Goal: Use online tool/utility: Utilize a website feature to perform a specific function

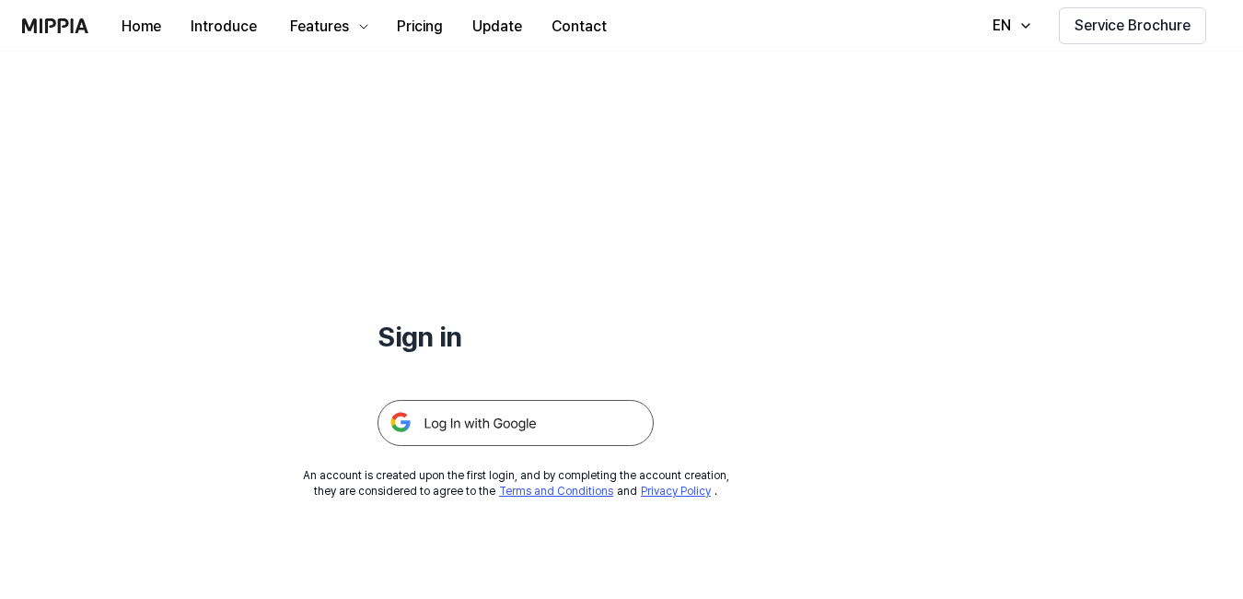
click at [529, 426] on img at bounding box center [516, 423] width 276 height 46
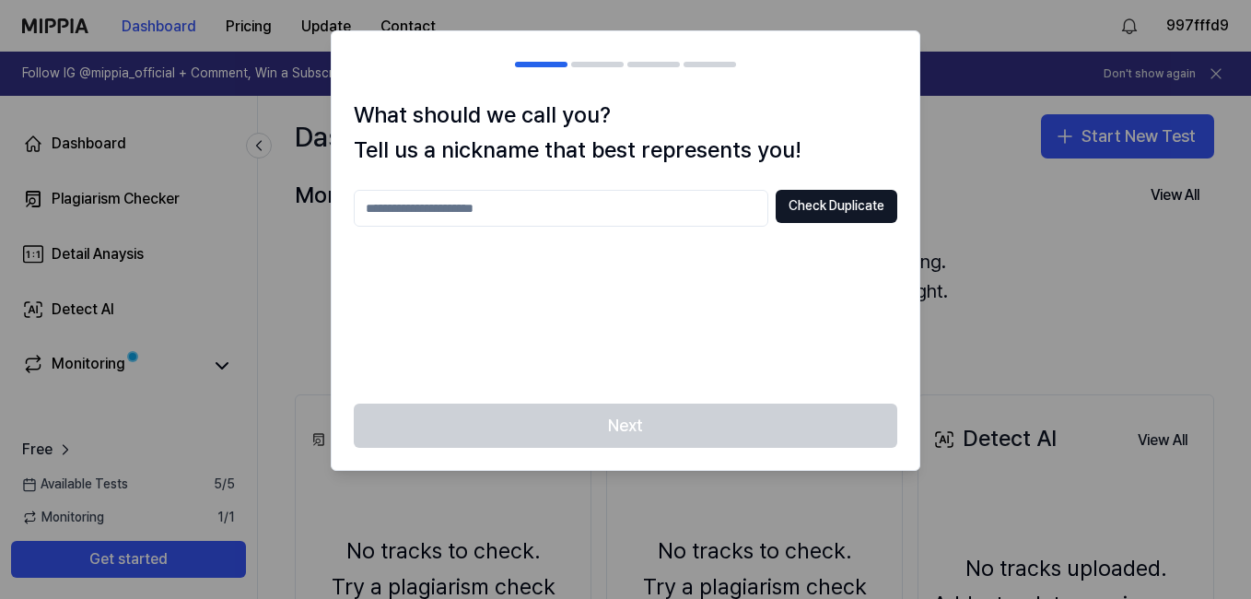
click at [693, 207] on input "text" at bounding box center [561, 208] width 414 height 37
click at [654, 202] on input "text" at bounding box center [561, 208] width 414 height 37
type input "******"
click at [741, 377] on div "****** Check Duplicate" at bounding box center [625, 286] width 543 height 192
click at [819, 214] on button "Check Duplicate" at bounding box center [836, 206] width 122 height 33
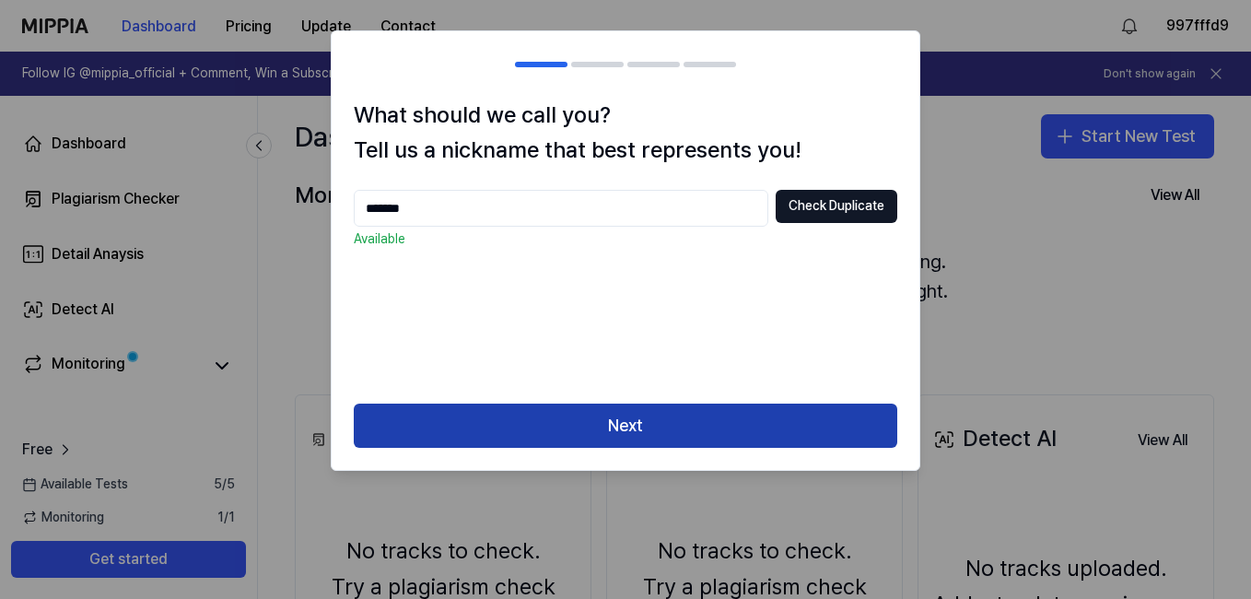
click at [725, 425] on button "Next" at bounding box center [625, 425] width 543 height 44
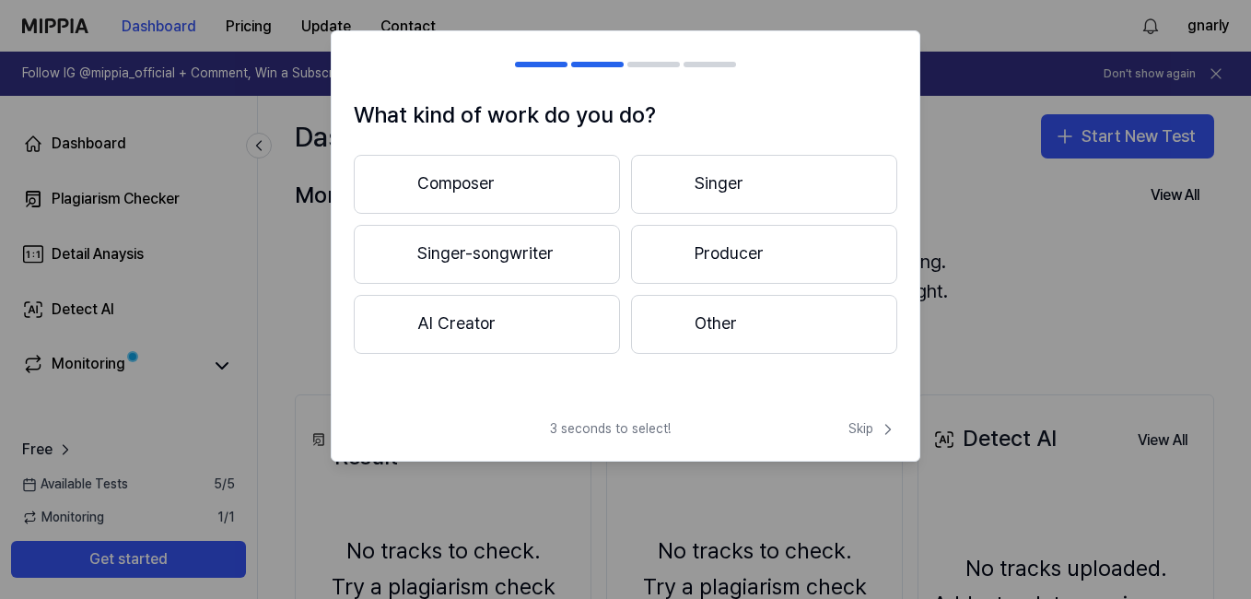
click at [691, 186] on button "Singer" at bounding box center [764, 184] width 266 height 59
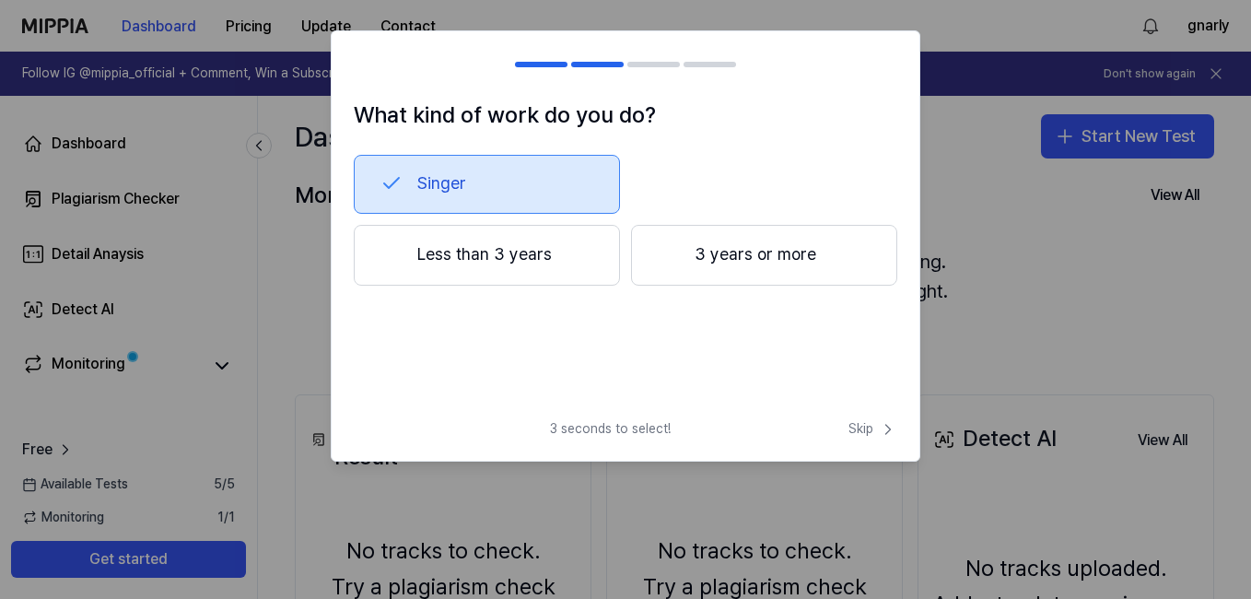
click at [533, 272] on button "Less than 3 years" at bounding box center [487, 255] width 266 height 61
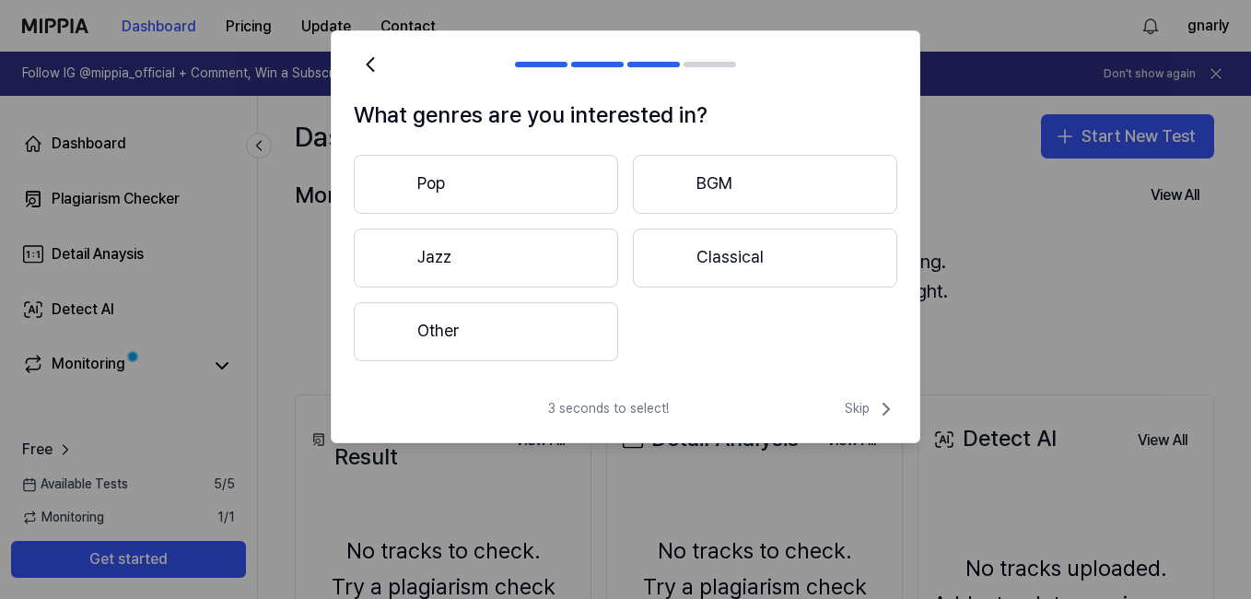
click at [575, 192] on button "Pop" at bounding box center [486, 184] width 264 height 59
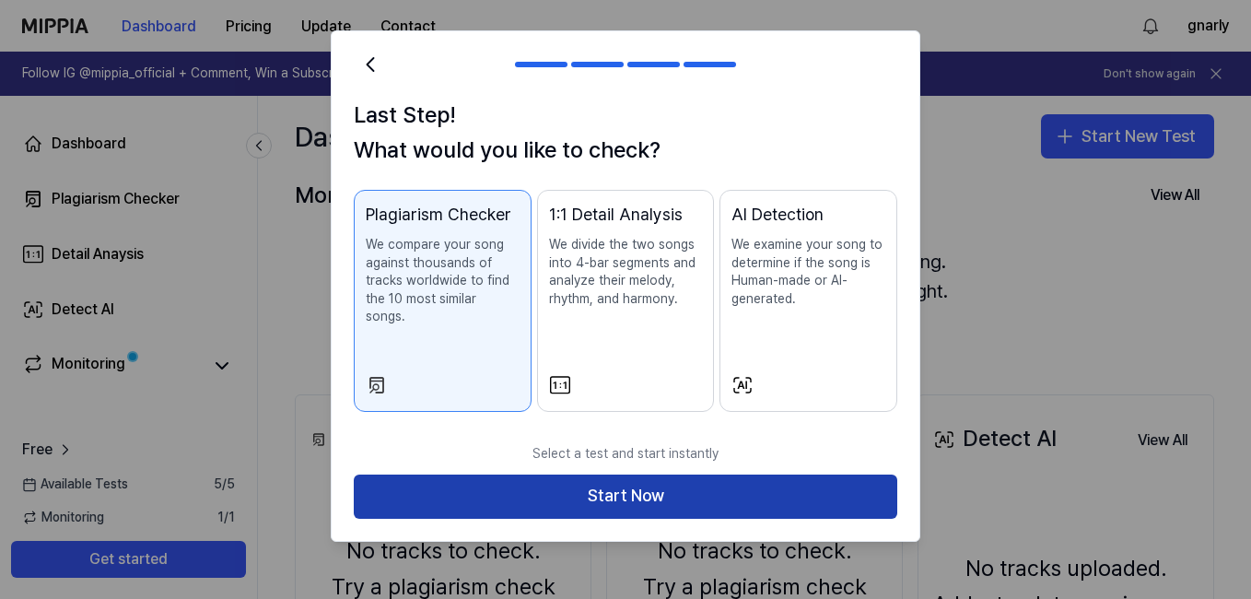
click at [600, 474] on button "Start Now" at bounding box center [625, 496] width 543 height 44
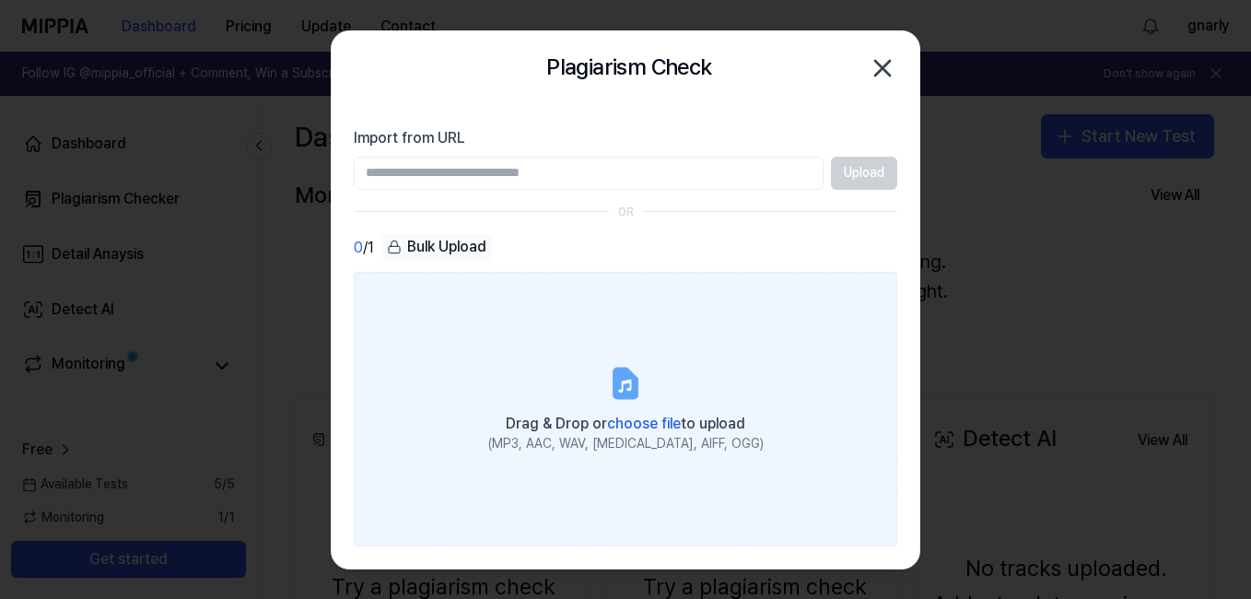
click at [639, 431] on span "choose file" at bounding box center [644, 422] width 74 height 17
click at [0, 0] on input "Drag & Drop or choose file to upload (MP3, AAC, WAV, FLAC, AIFF, OGG)" at bounding box center [0, 0] width 0 height 0
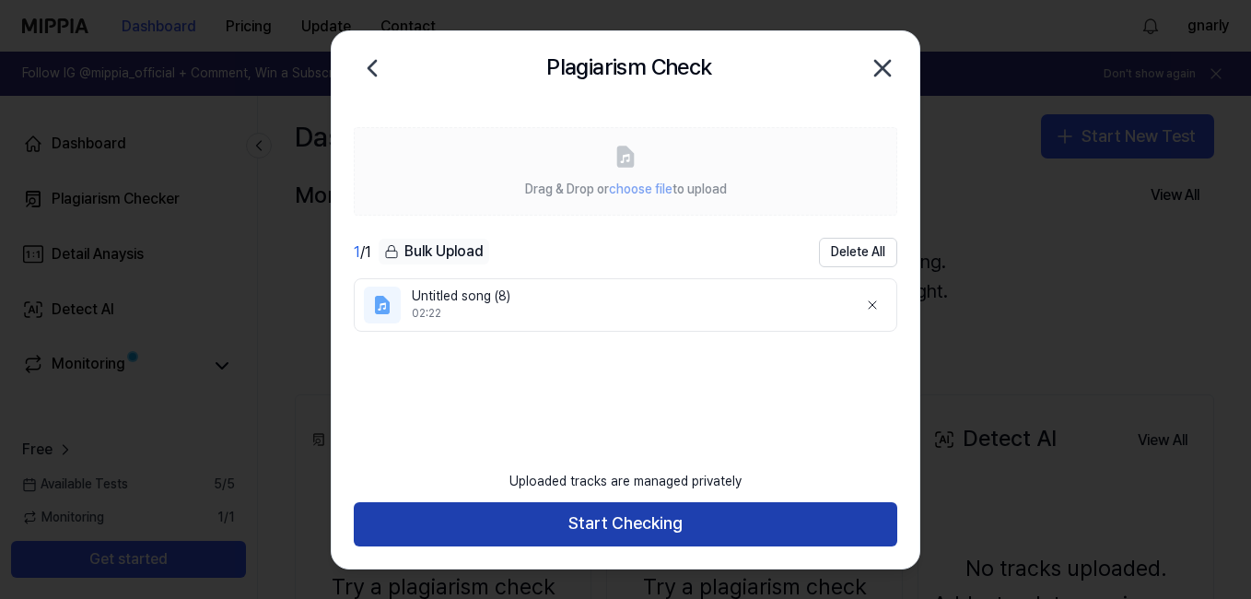
click at [651, 519] on button "Start Checking" at bounding box center [625, 524] width 543 height 44
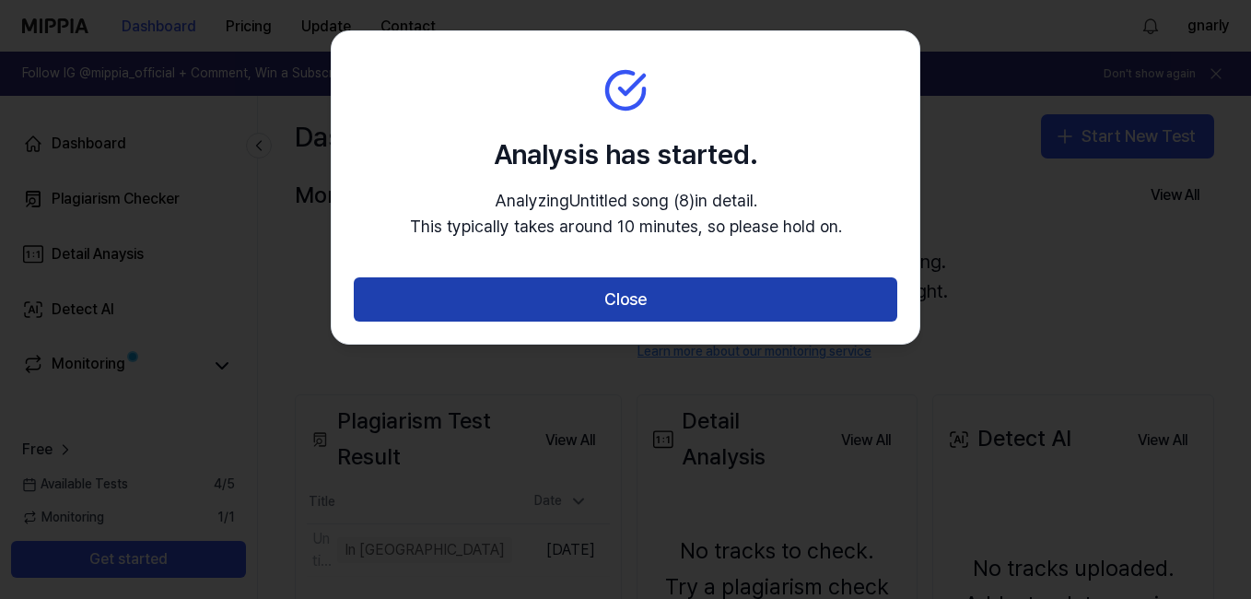
click at [632, 294] on button "Close" at bounding box center [625, 299] width 543 height 44
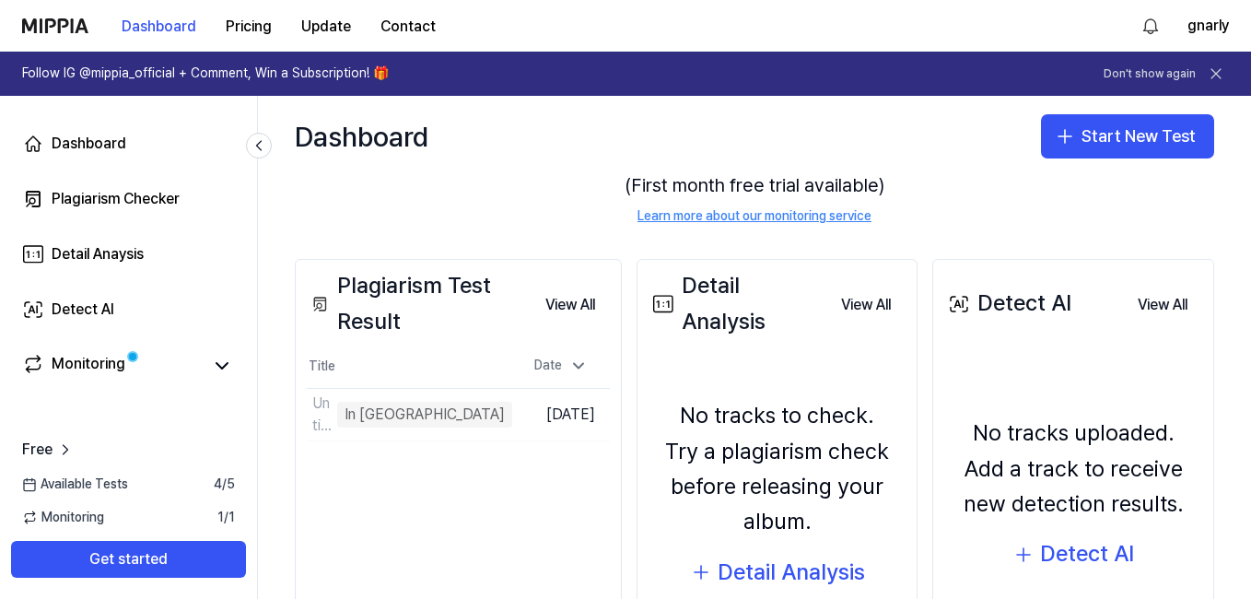
scroll to position [92, 0]
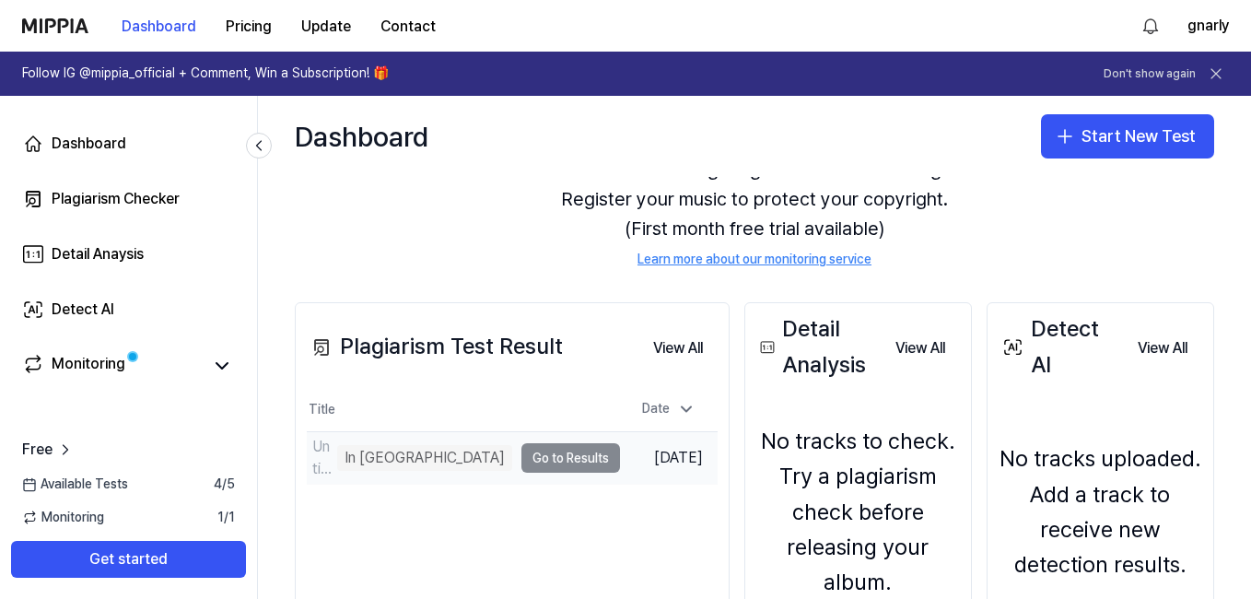
click at [455, 451] on td "Untitled song (8) In Queue Go to Results" at bounding box center [463, 458] width 313 height 52
click at [478, 463] on td "Untitled song (8) In Queue Go to Results" at bounding box center [463, 458] width 313 height 52
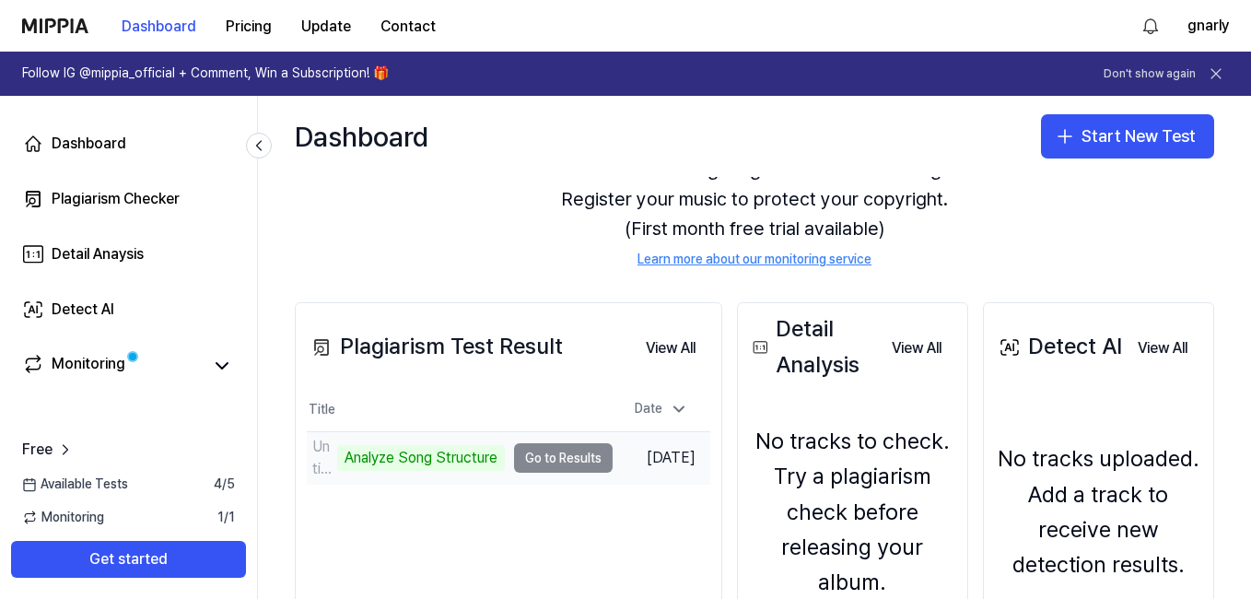
click at [565, 461] on td "Untitled song (8) Analyze Song Structure Go to Results" at bounding box center [460, 458] width 306 height 52
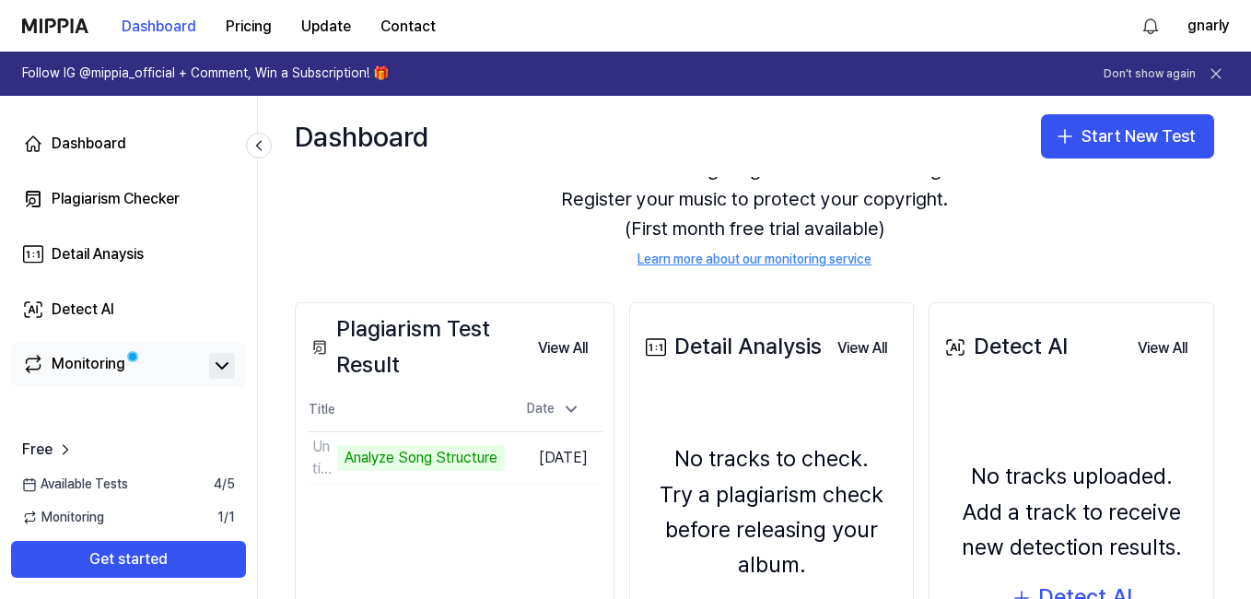
click at [218, 368] on icon at bounding box center [222, 366] width 22 height 22
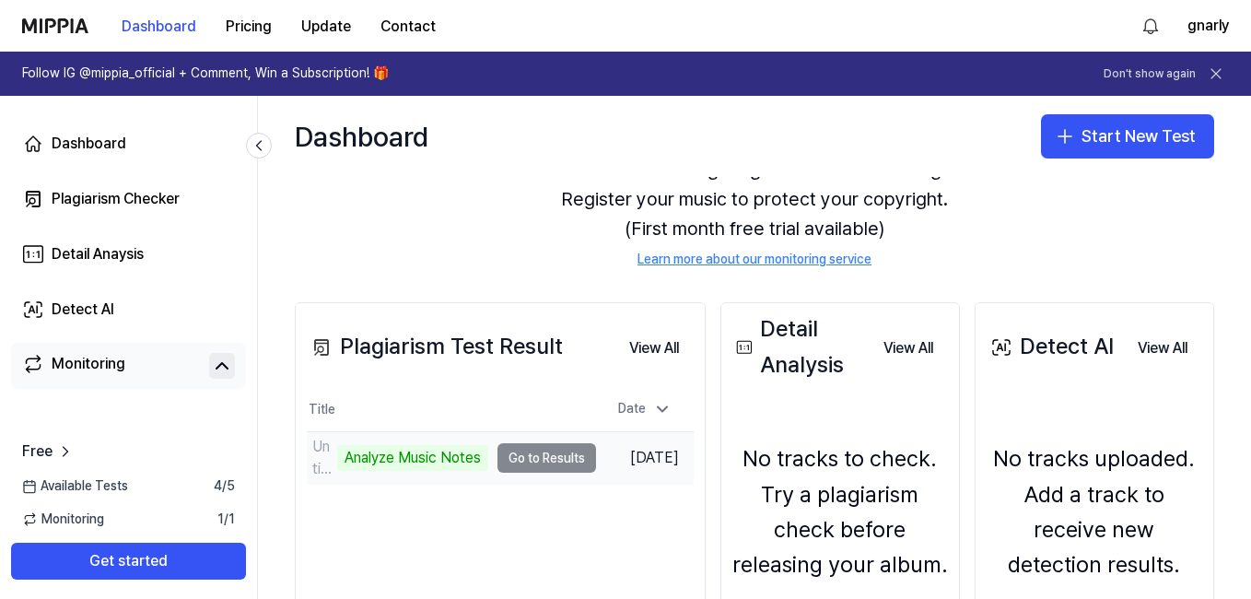
click at [519, 467] on td "Untitled song (8) Analyze Music Notes Go to Results" at bounding box center [451, 458] width 289 height 52
click at [442, 454] on div "Analyze Music Notes" at bounding box center [412, 458] width 151 height 26
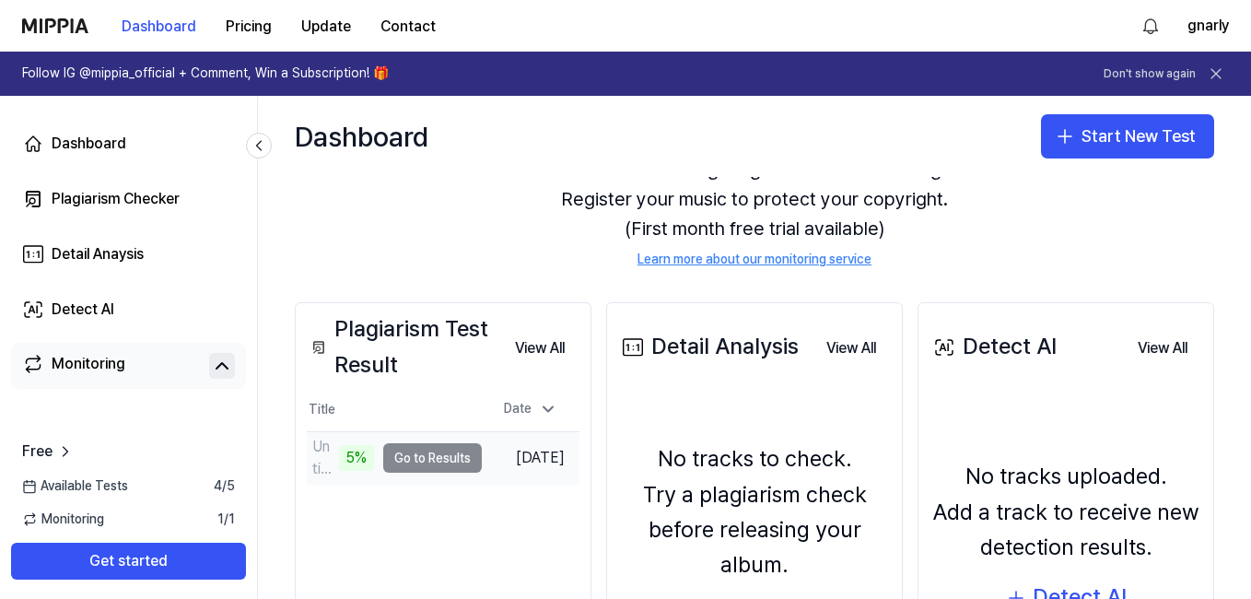
click at [457, 459] on td "Untitled song (8) 5% Go to Results" at bounding box center [394, 458] width 175 height 52
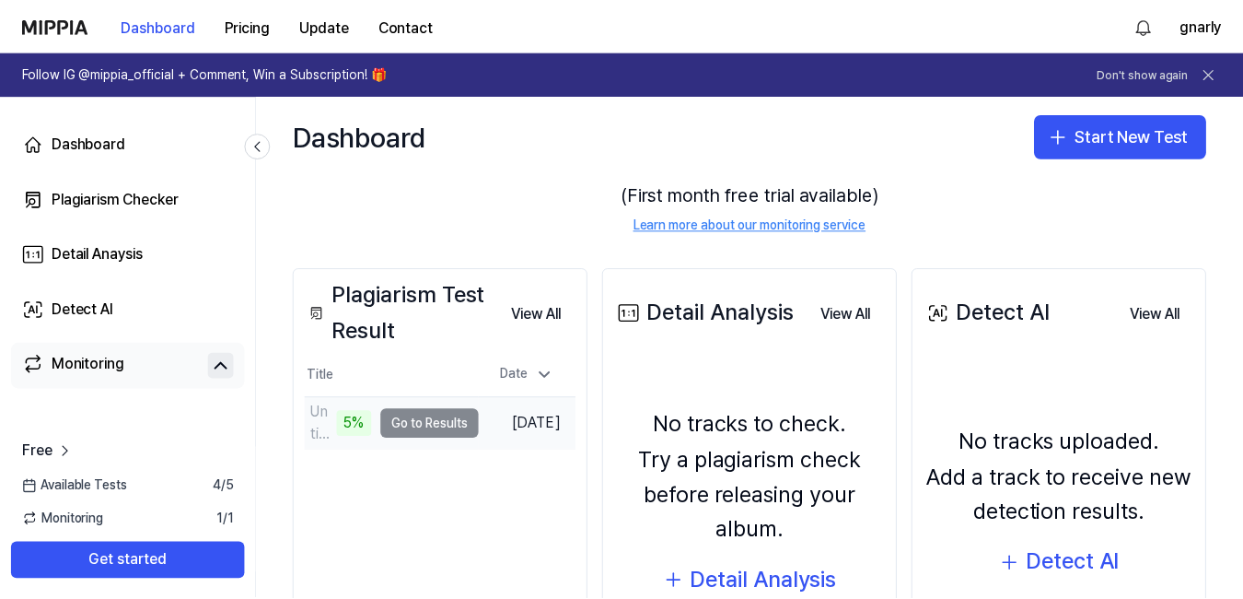
scroll to position [184, 0]
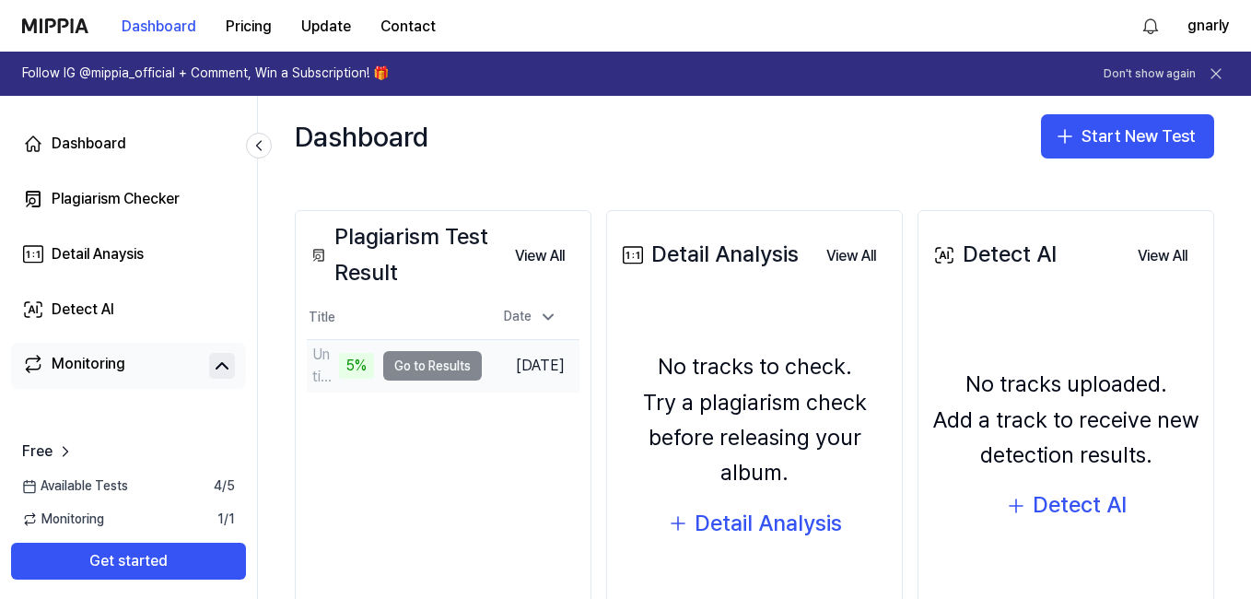
click at [460, 379] on td "Untitled song (8) 5% Go to Results" at bounding box center [394, 366] width 175 height 52
click at [459, 375] on td "Untitled song (8) 5% Go to Results" at bounding box center [394, 366] width 175 height 52
click at [435, 365] on button "Go to Results" at bounding box center [432, 365] width 99 height 29
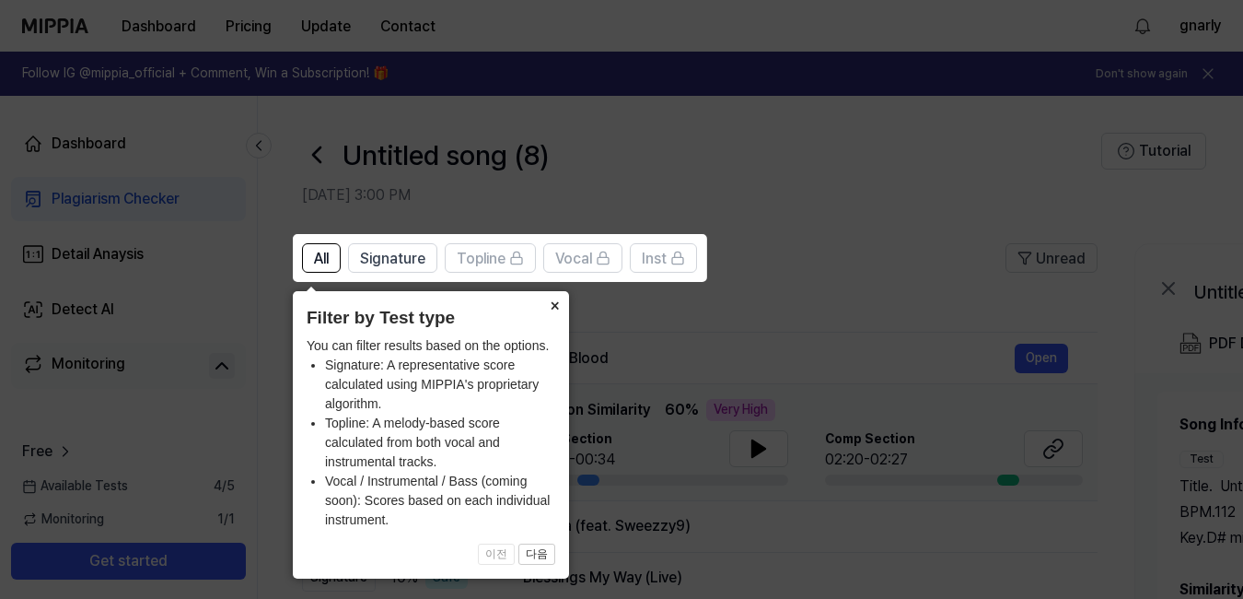
click at [558, 308] on button "×" at bounding box center [554, 304] width 29 height 26
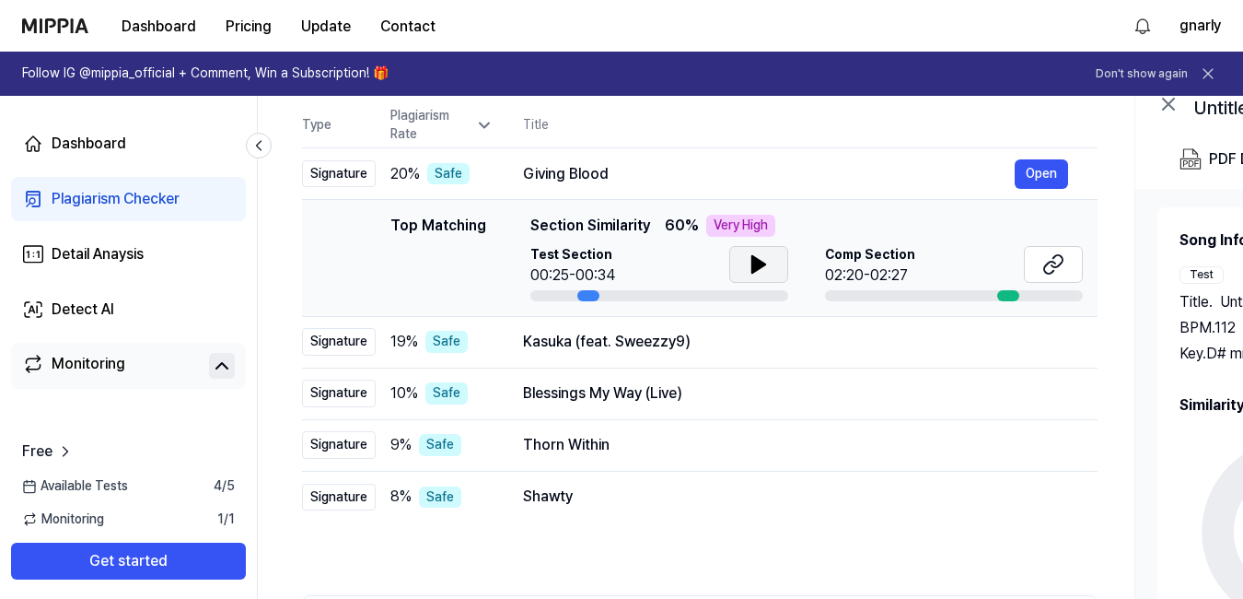
click at [756, 265] on icon at bounding box center [758, 264] width 13 height 17
click at [757, 264] on icon at bounding box center [759, 264] width 22 height 22
click at [1045, 170] on button "Open" at bounding box center [1041, 173] width 53 height 29
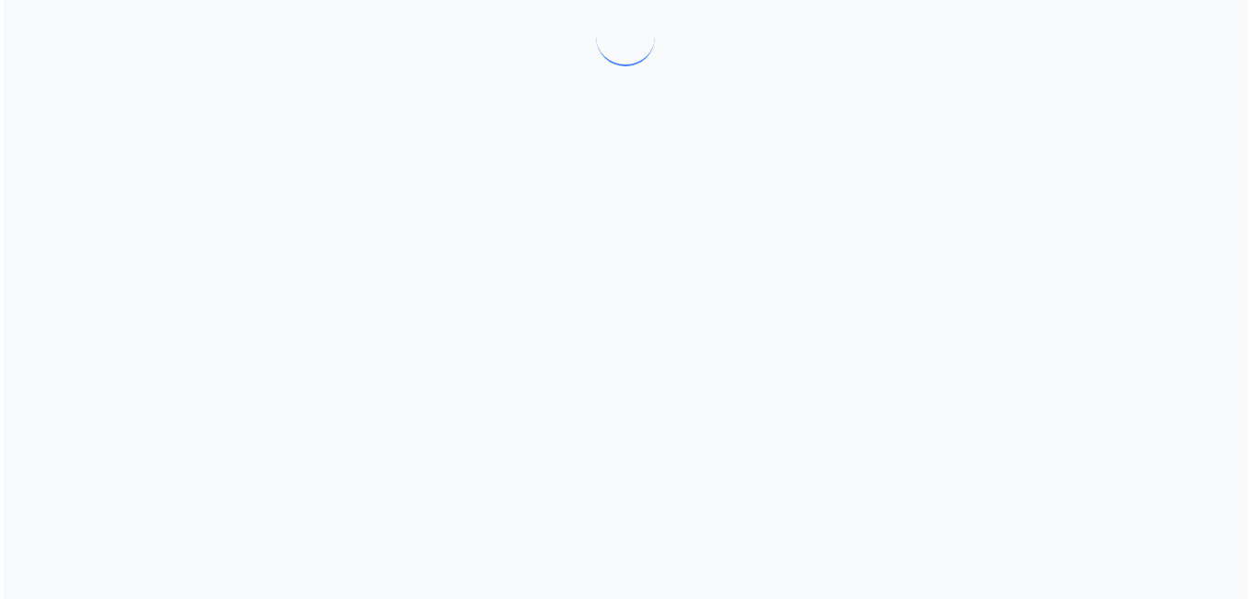
scroll to position [0, 0]
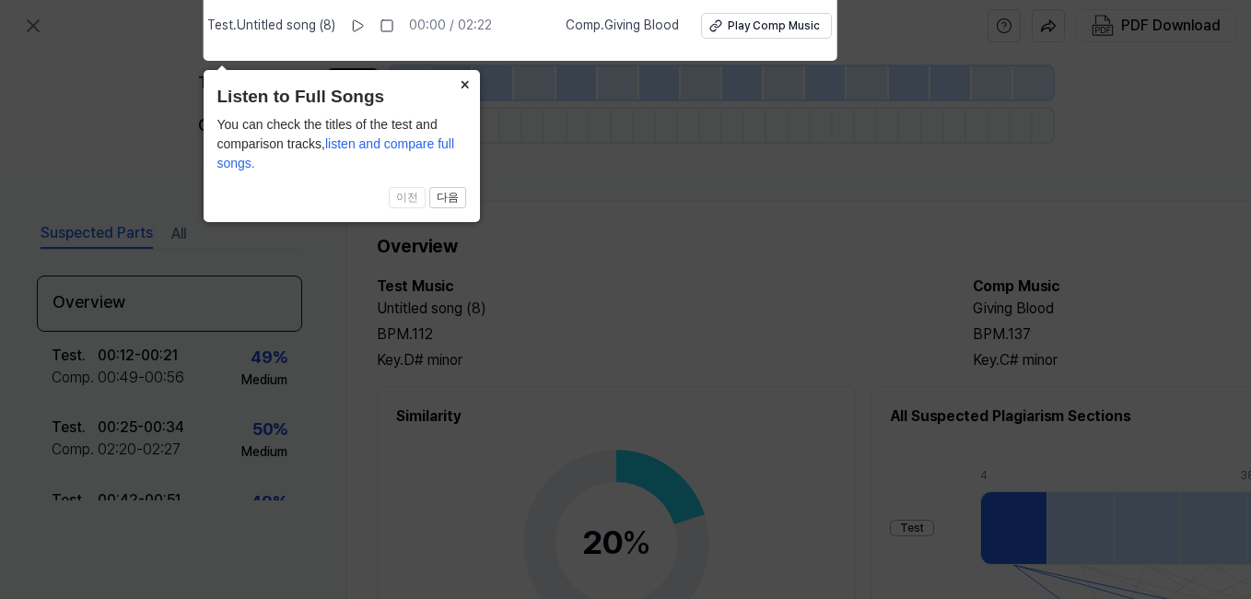
click at [463, 81] on button "×" at bounding box center [464, 83] width 29 height 26
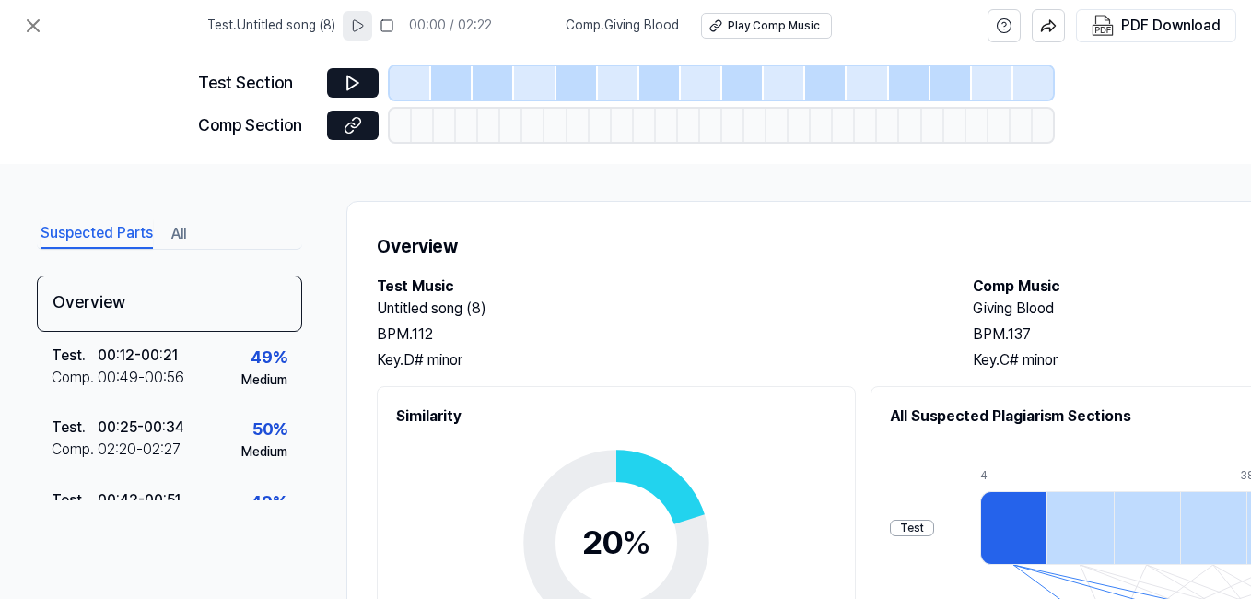
click at [365, 30] on icon at bounding box center [357, 25] width 15 height 15
click at [424, 131] on div at bounding box center [423, 125] width 22 height 33
click at [364, 131] on button at bounding box center [353, 125] width 52 height 29
